Goal: Information Seeking & Learning: Learn about a topic

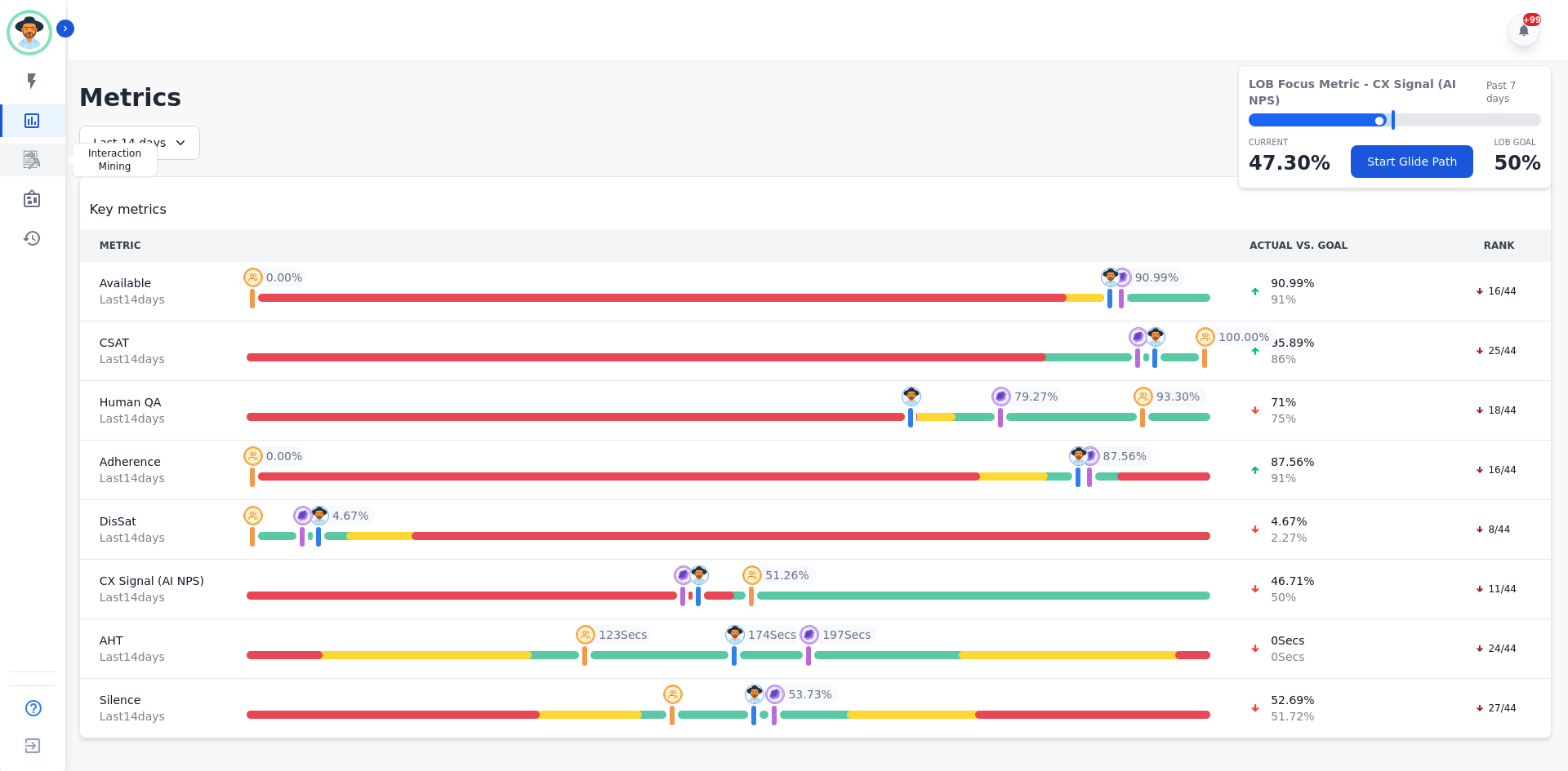
click at [50, 160] on link "Sidebar" at bounding box center [34, 160] width 62 height 33
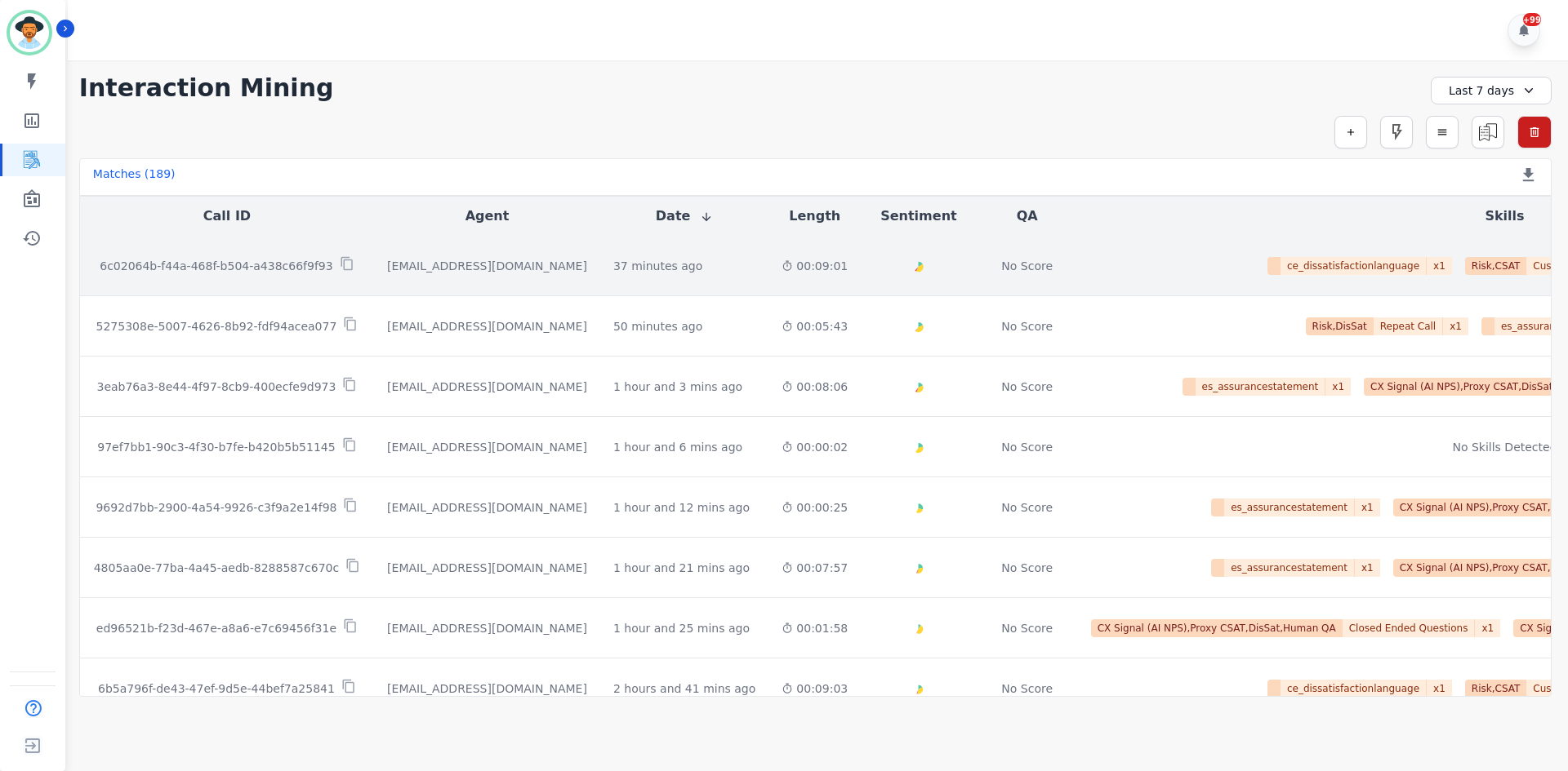
click at [861, 270] on td "Created with Highcharts 10.2.0 Overall Positive: 26.3 ( 26.3 )% Neutral: 66.1 (…" at bounding box center [918, 266] width 115 height 61
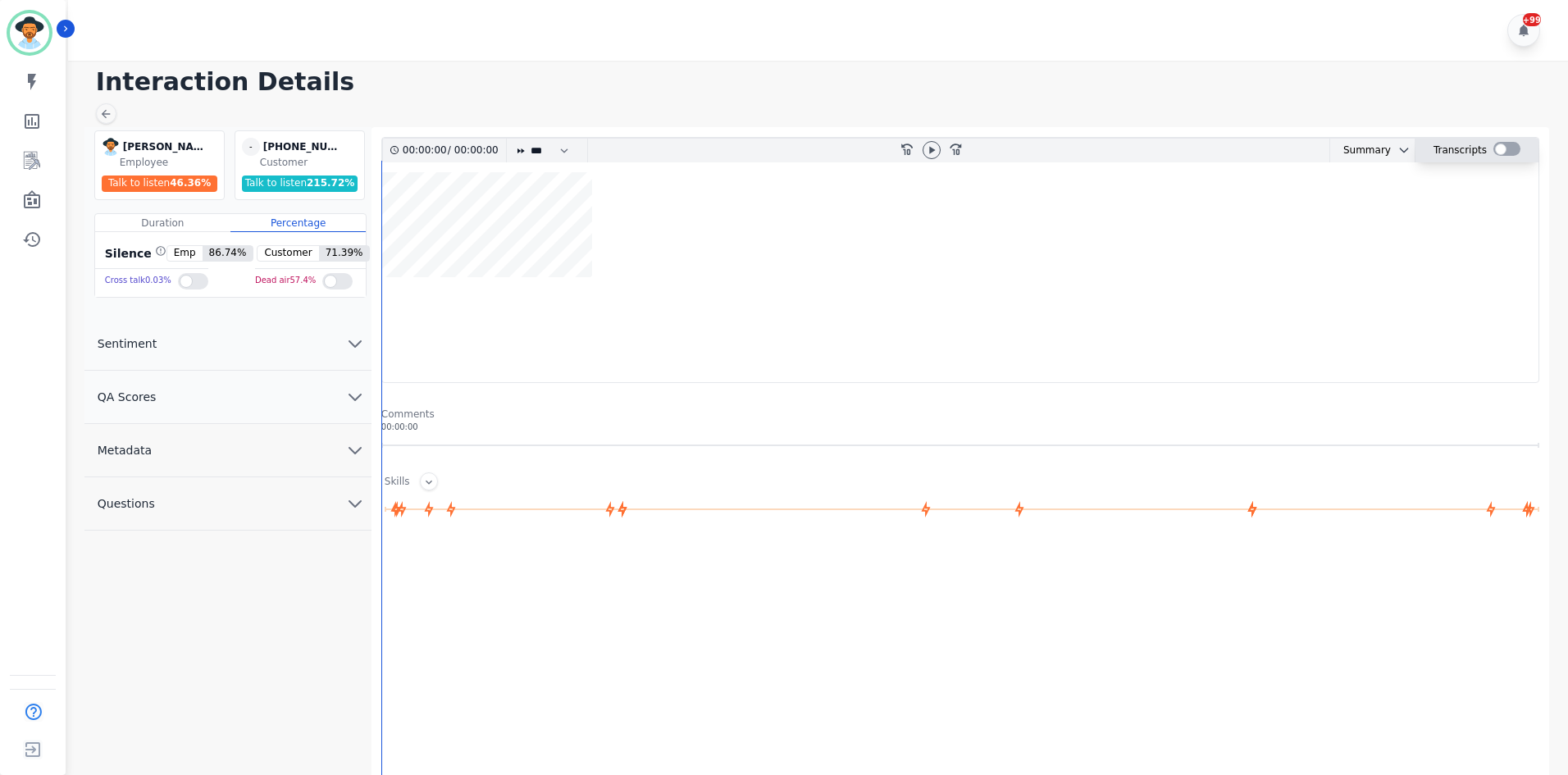
click at [1502, 145] on div at bounding box center [1506, 149] width 27 height 14
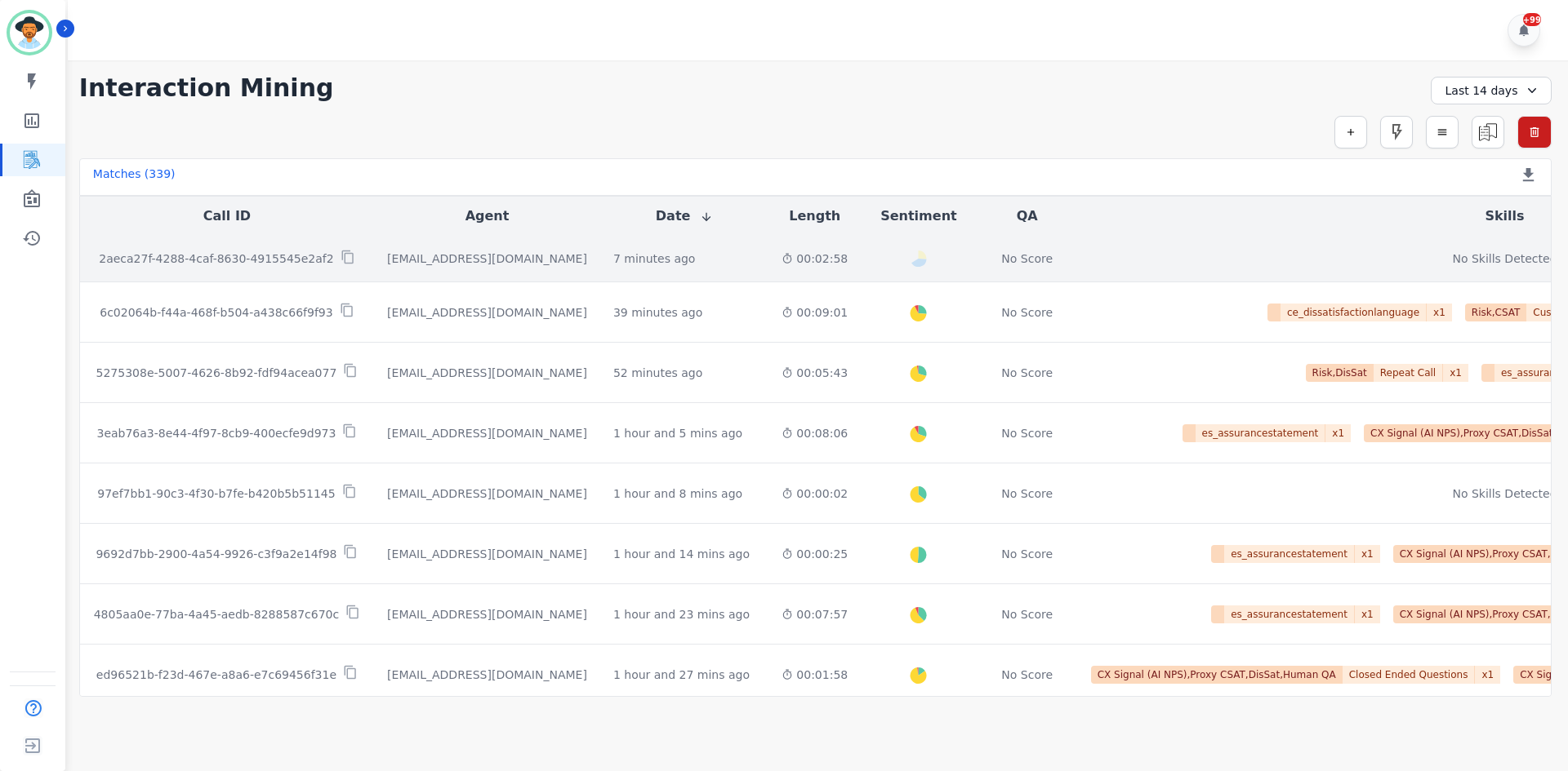
click at [600, 272] on td "7 minutes ago Start at: Wed, Aug 13th, 2025 - 4:11pm" at bounding box center [685, 259] width 168 height 47
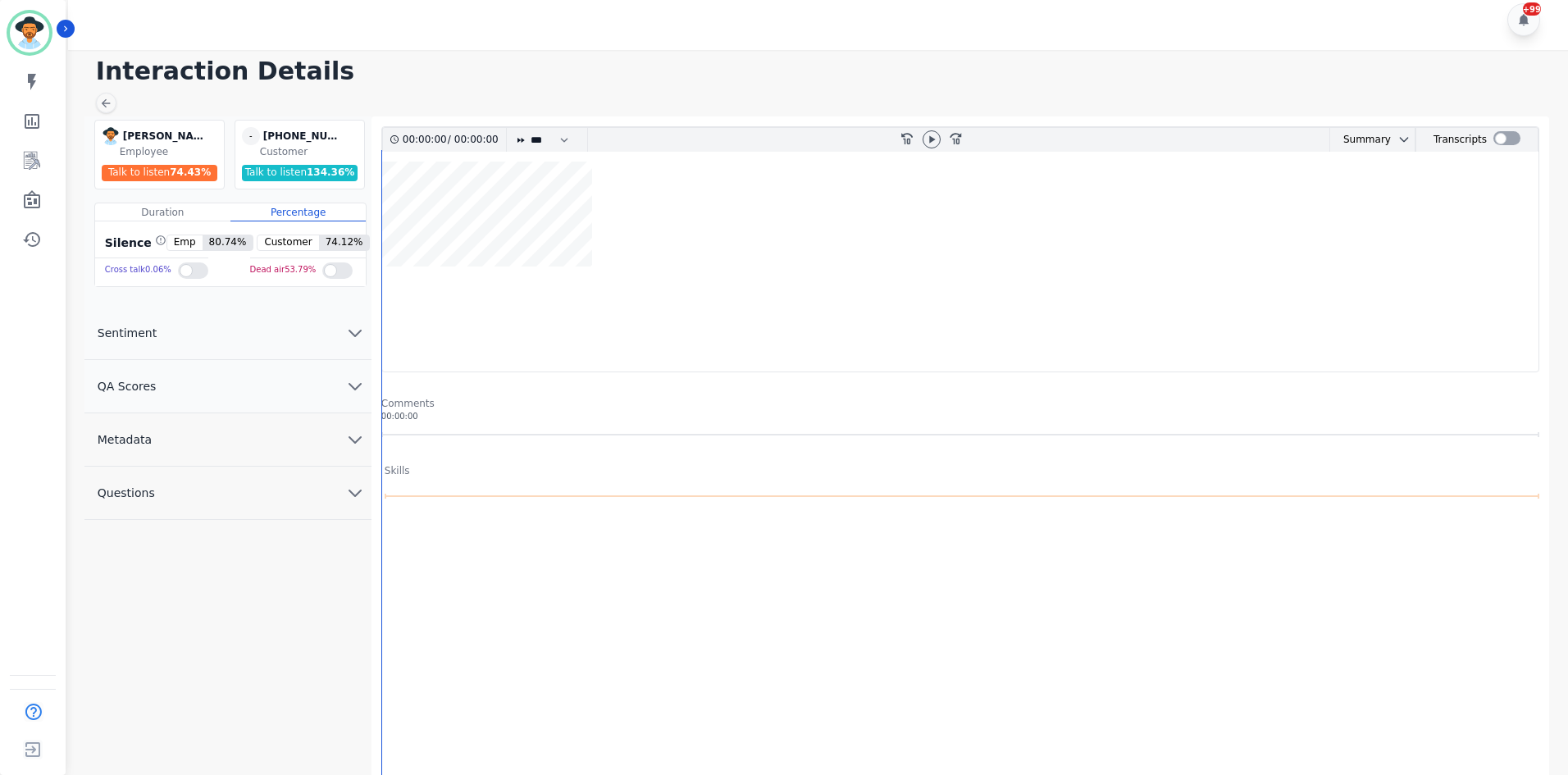
scroll to position [82, 0]
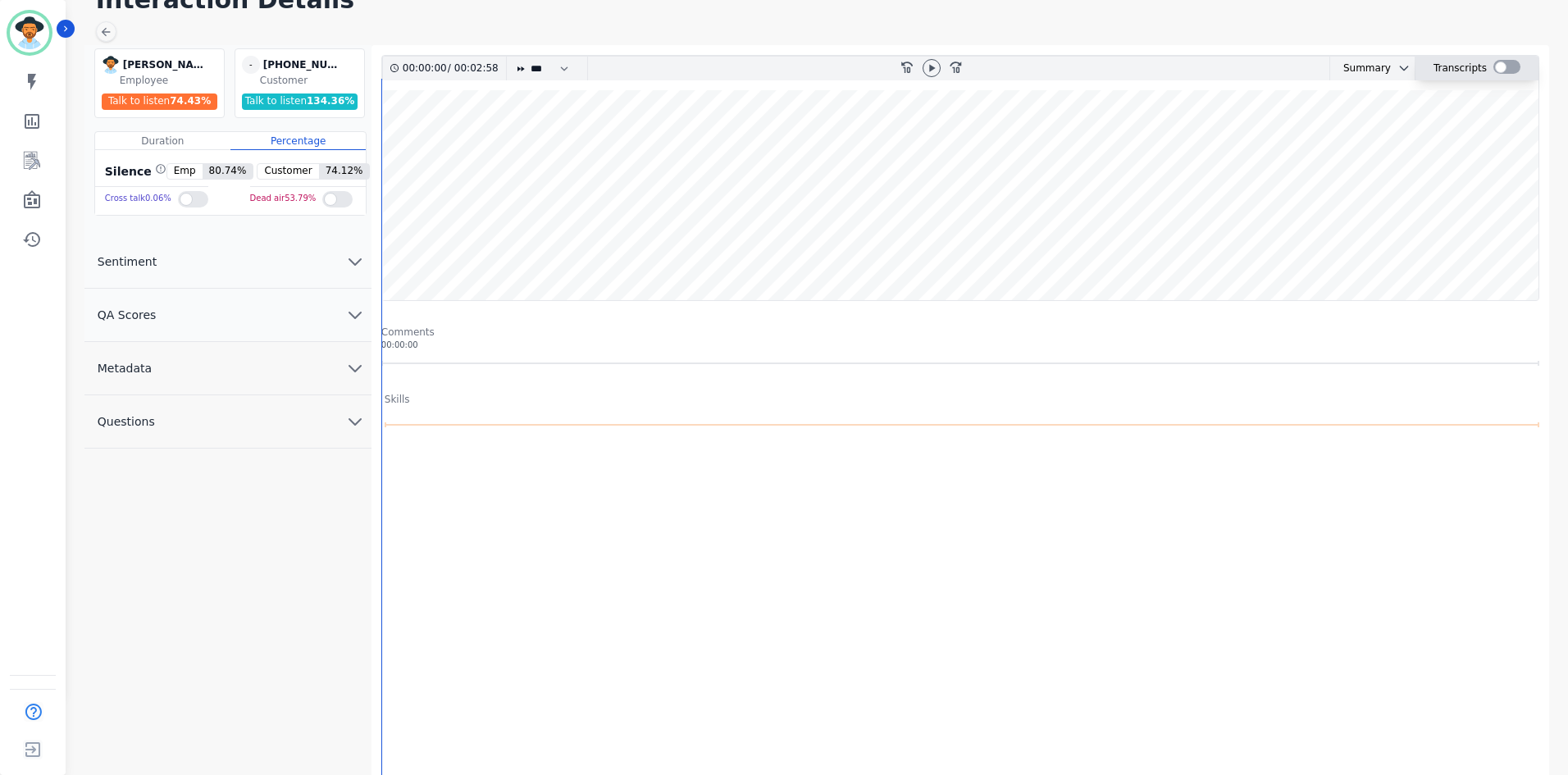
click at [1502, 77] on div at bounding box center [1506, 68] width 27 height 24
click at [1502, 63] on div at bounding box center [1506, 67] width 27 height 14
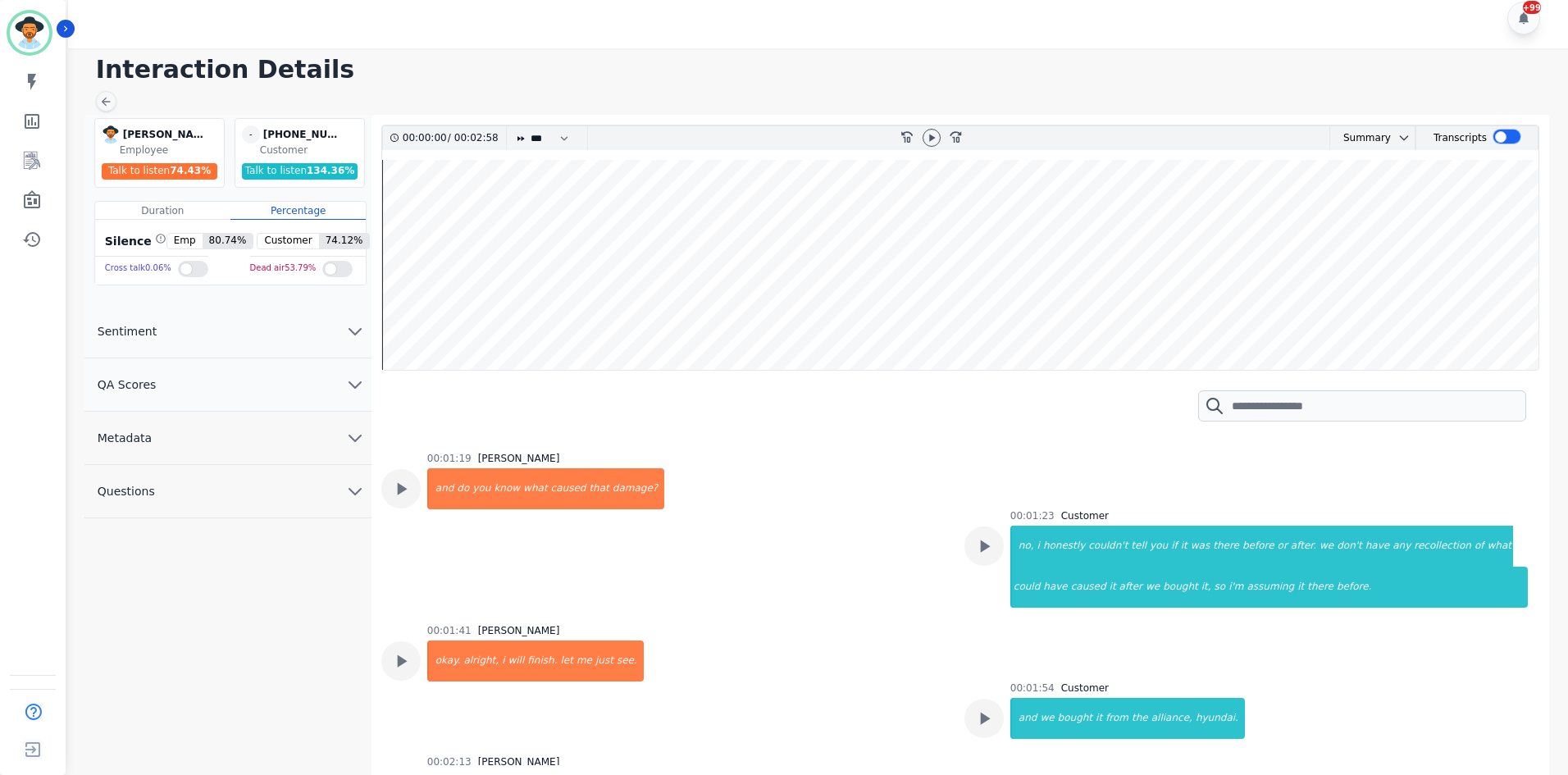
scroll to position [805, 0]
